Goal: Information Seeking & Learning: Answer question/provide support

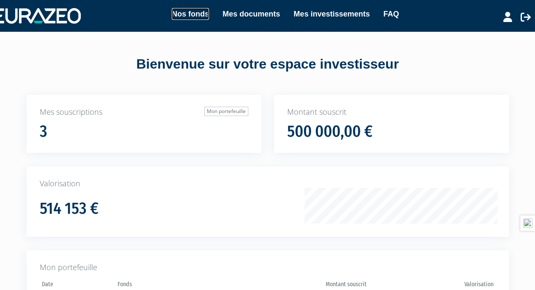
click at [195, 13] on link "Nos fonds" at bounding box center [190, 14] width 37 height 12
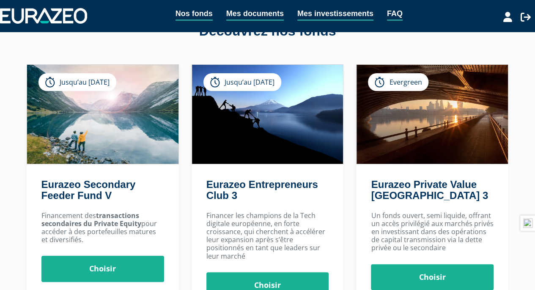
scroll to position [33, 0]
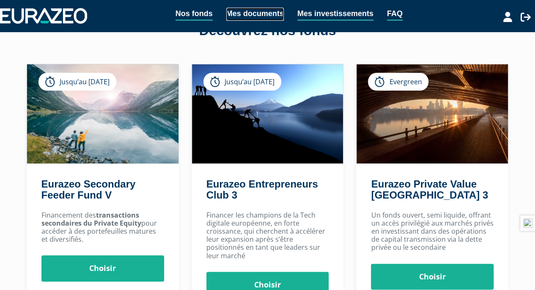
click at [247, 10] on link "Mes documents" at bounding box center [255, 14] width 58 height 13
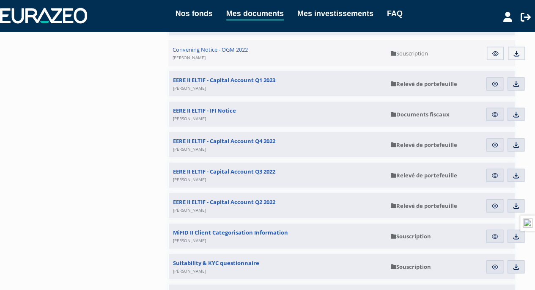
scroll to position [7464, 0]
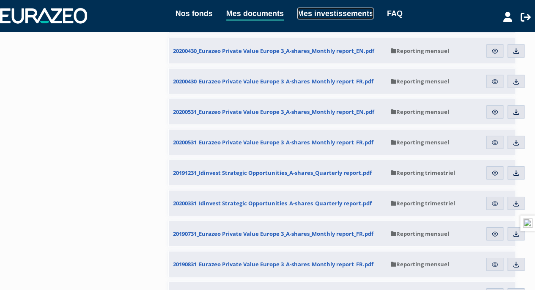
click at [335, 13] on link "Mes investissements" at bounding box center [336, 14] width 76 height 12
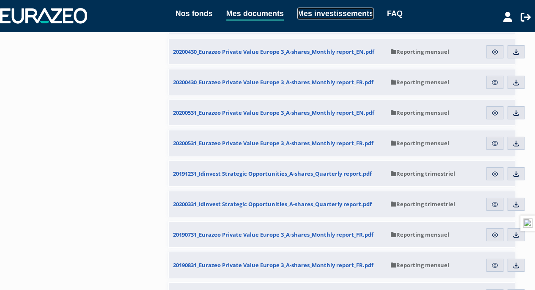
scroll to position [6163, 0]
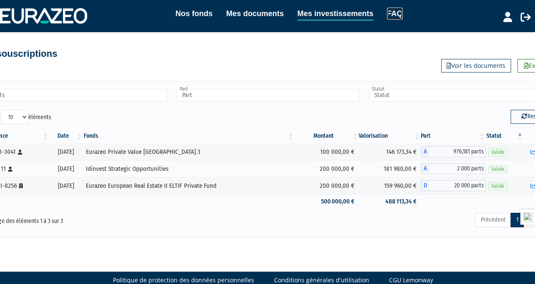
click at [401, 11] on link "FAQ" at bounding box center [395, 14] width 16 height 12
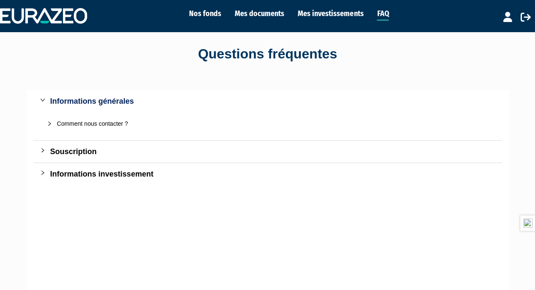
click at [79, 174] on div "Informations investissement" at bounding box center [272, 174] width 445 height 12
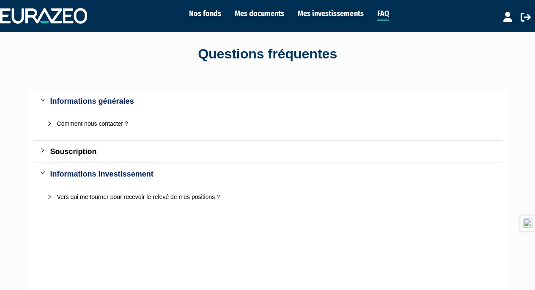
click at [94, 196] on div "Vers qui me tourner pour recevoir le relevé de mes positions ?" at bounding box center [273, 196] width 432 height 9
